Goal: Information Seeking & Learning: Learn about a topic

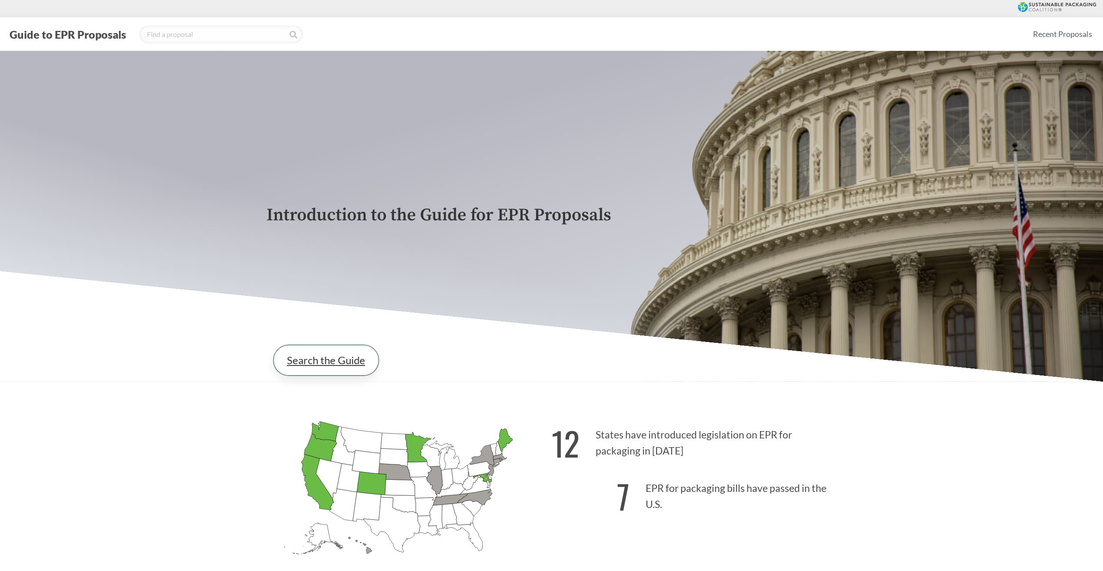
drag, startPoint x: 306, startPoint y: 341, endPoint x: 312, endPoint y: 350, distance: 11.1
click at [307, 343] on div "Search the Guide" at bounding box center [552, 360] width 571 height 44
click at [313, 357] on link "Search the Guide" at bounding box center [326, 360] width 105 height 30
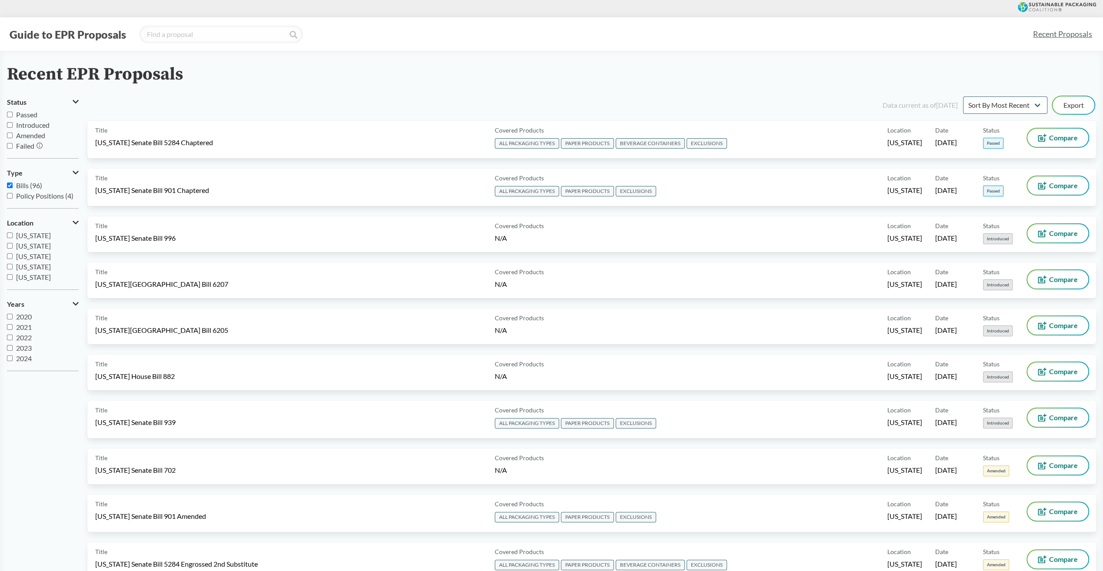
click at [8, 245] on input "[US_STATE]" at bounding box center [10, 246] width 6 height 6
checkbox input "true"
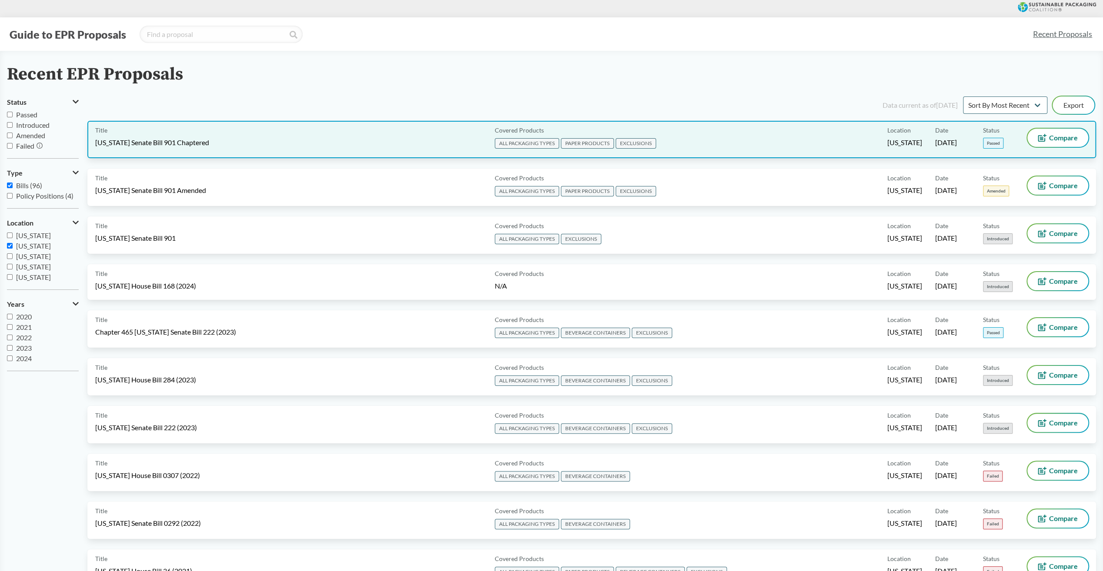
click at [782, 150] on div "Covered Products ALL PACKAGING TYPES PAPER PRODUCTS EXCLUSIONS" at bounding box center [689, 140] width 396 height 22
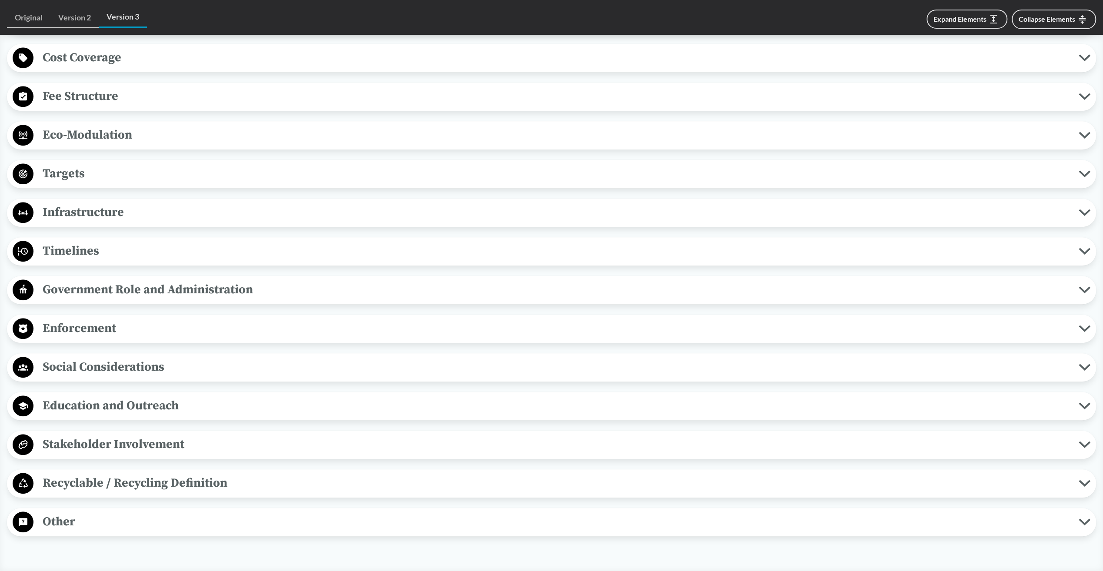
scroll to position [609, 0]
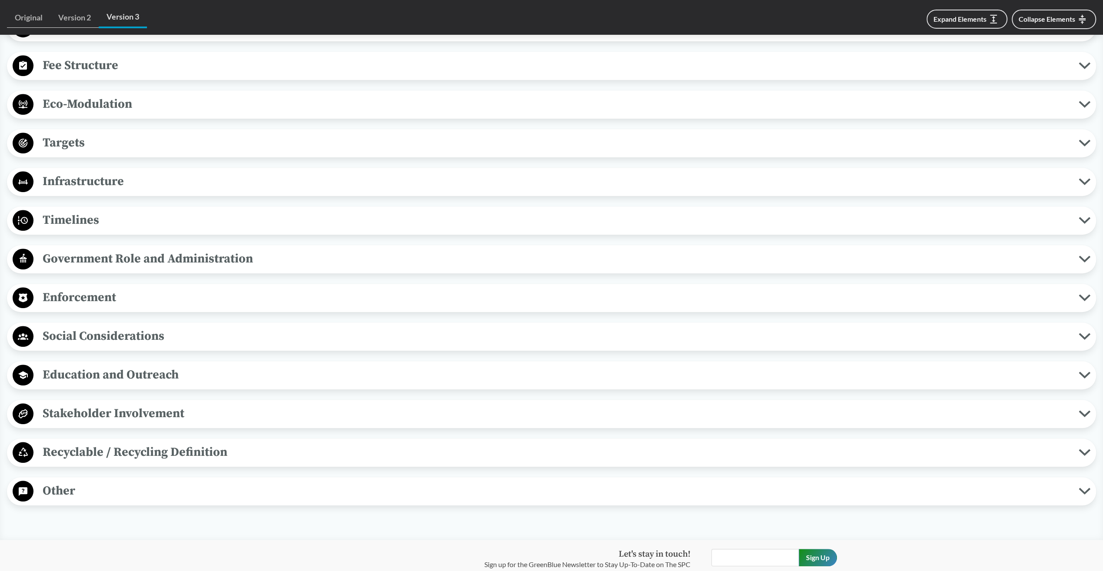
click at [60, 444] on span "Recyclable / Recycling Definition" at bounding box center [555, 453] width 1045 height 20
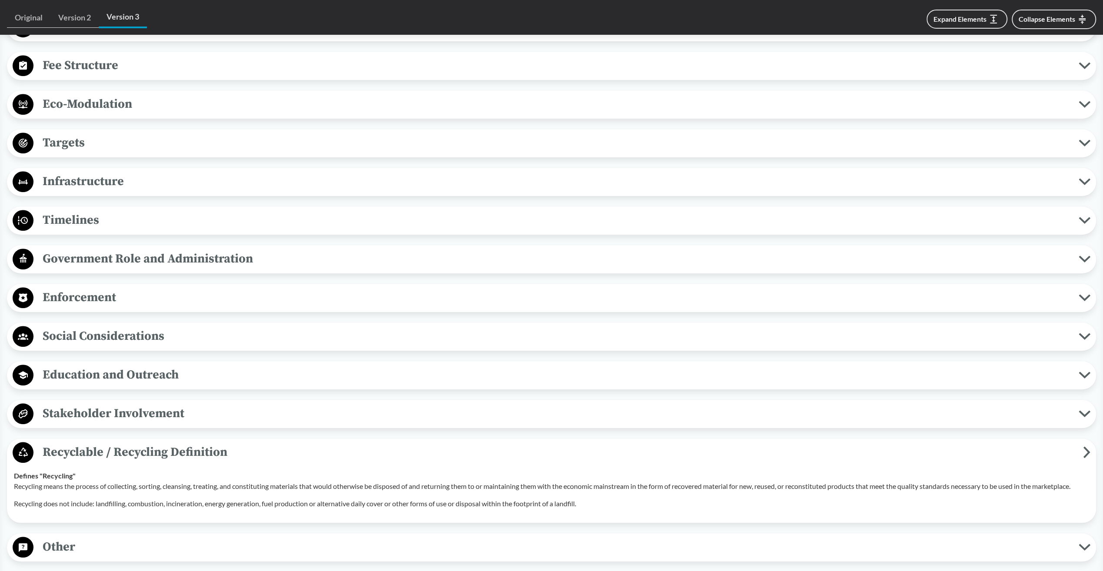
click at [60, 444] on span "Recyclable / Recycling Definition" at bounding box center [558, 453] width 1050 height 20
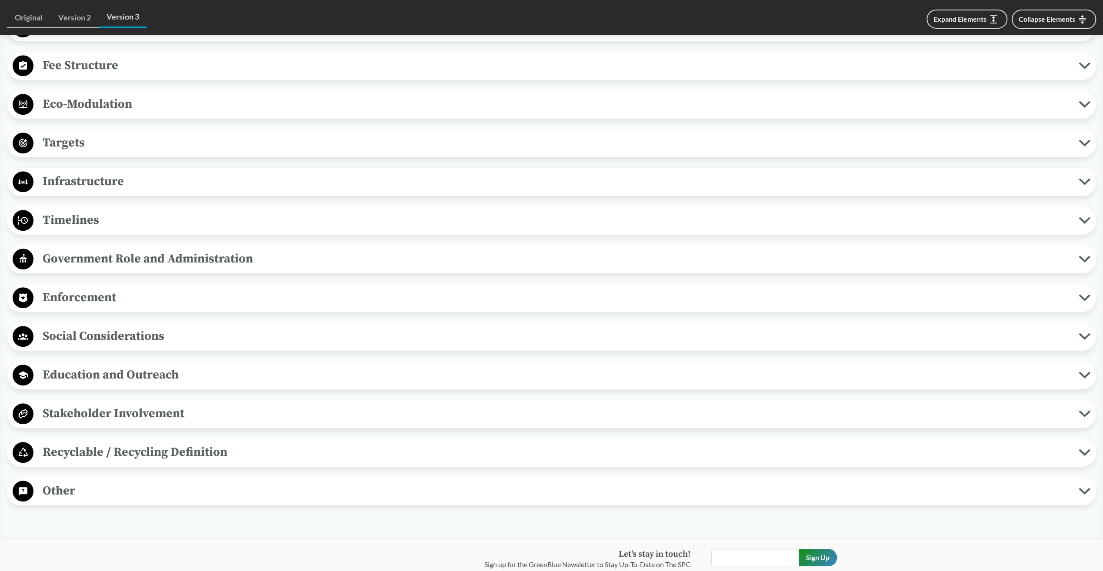
click at [58, 481] on div "Other Antitrust Protections Any person participating in a producer responsibili…" at bounding box center [551, 491] width 1089 height 28
click at [63, 483] on span "Other" at bounding box center [555, 491] width 1045 height 20
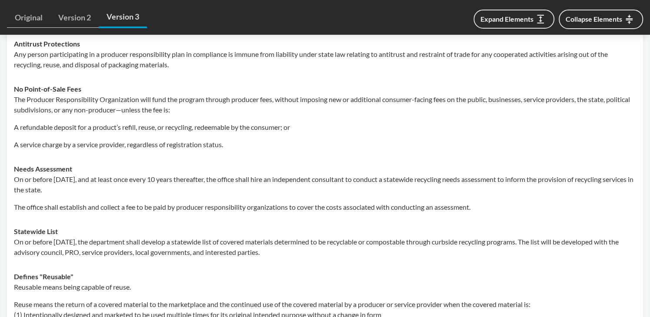
scroll to position [1218, 0]
